Goal: Task Accomplishment & Management: Manage account settings

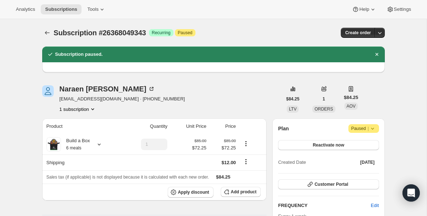
scroll to position [274, 0]
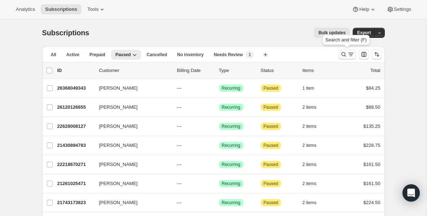
click at [343, 55] on icon "Search and filter results" at bounding box center [343, 54] width 7 height 7
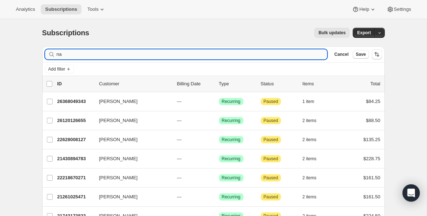
type input "n"
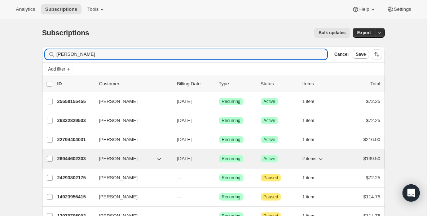
type input "[PERSON_NAME]"
click at [89, 159] on p "26944602303" at bounding box center [75, 158] width 36 height 7
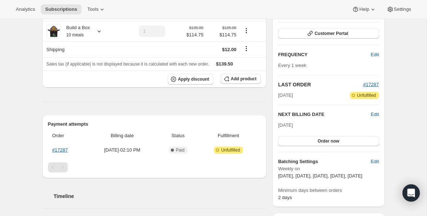
scroll to position [101, 0]
click at [374, 114] on span "Edit" at bounding box center [375, 114] width 8 height 7
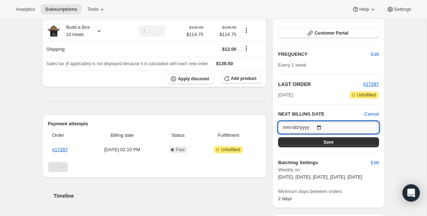
click at [319, 126] on input "[DATE]" at bounding box center [328, 128] width 101 height 12
type input "[DATE]"
click at [303, 142] on button "Save" at bounding box center [328, 142] width 101 height 10
